Goal: Task Accomplishment & Management: Manage account settings

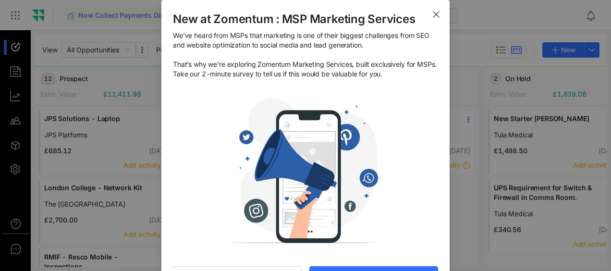
click at [433, 14] on use "Close" at bounding box center [436, 15] width 6 height 6
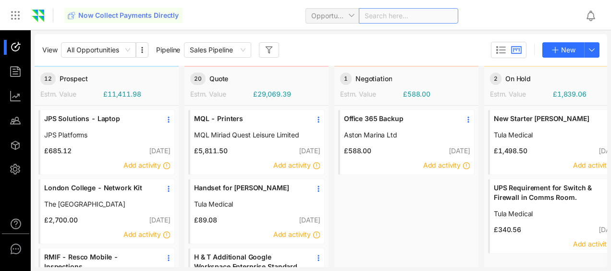
click at [406, 15] on span at bounding box center [405, 16] width 81 height 14
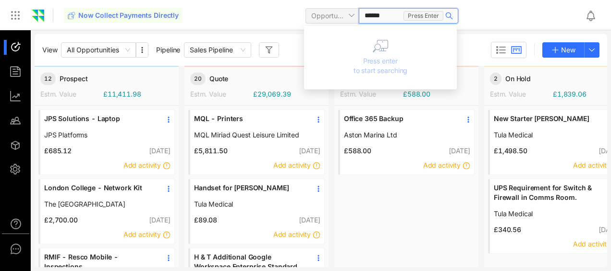
type input "*******"
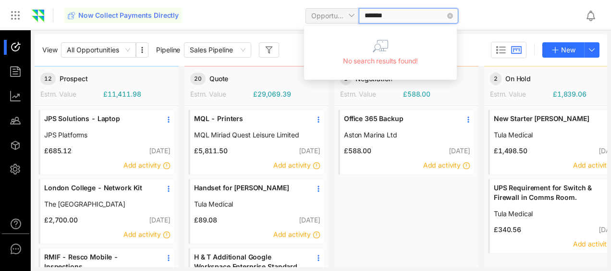
click at [451, 19] on div "*******" at bounding box center [408, 15] width 99 height 15
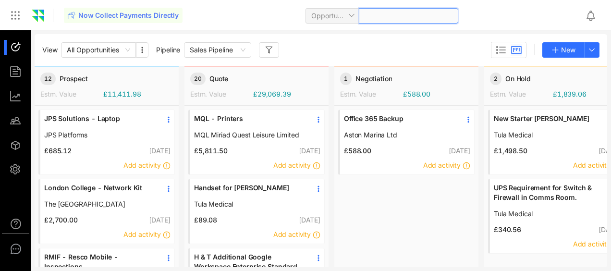
click at [445, 14] on span at bounding box center [409, 16] width 88 height 14
click at [490, 12] on div "Now Collect Payments Directly Opportunity" at bounding box center [321, 15] width 514 height 23
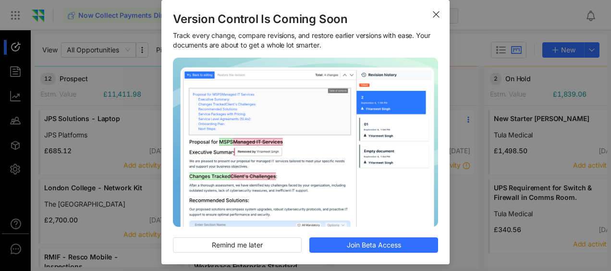
click at [435, 13] on icon "Close" at bounding box center [437, 15] width 8 height 8
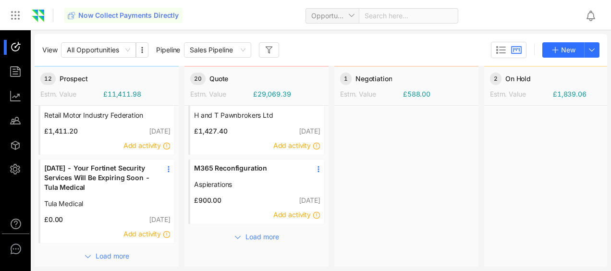
scroll to position [173, 0]
click at [241, 228] on button "Load more" at bounding box center [256, 235] width 63 height 15
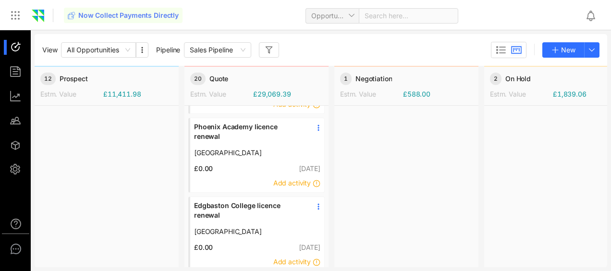
scroll to position [449, 0]
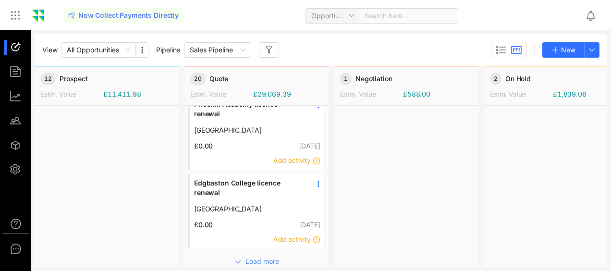
click at [274, 256] on span "Load more" at bounding box center [263, 261] width 34 height 11
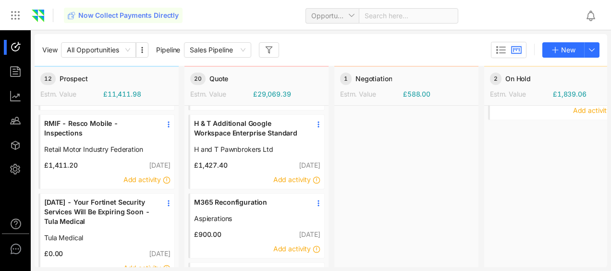
scroll to position [0, 0]
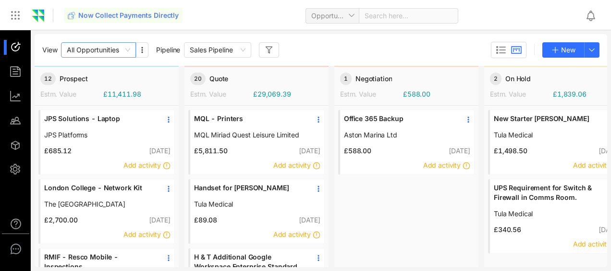
click at [126, 52] on span "All Opportunities" at bounding box center [98, 50] width 63 height 14
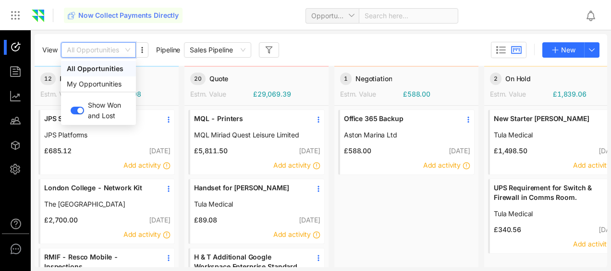
click at [127, 52] on span "All Opportunities" at bounding box center [98, 50] width 63 height 14
